Goal: Task Accomplishment & Management: Use online tool/utility

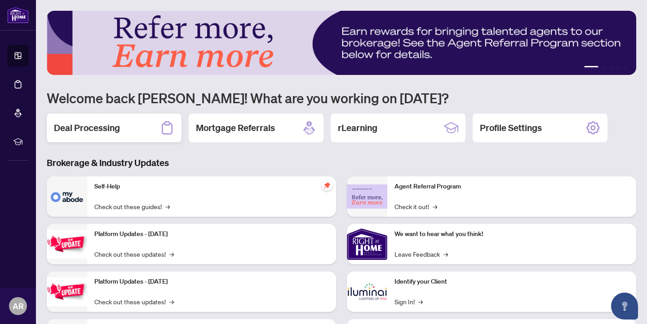
click at [111, 119] on div "Deal Processing" at bounding box center [114, 128] width 135 height 29
